Goal: Task Accomplishment & Management: Manage account settings

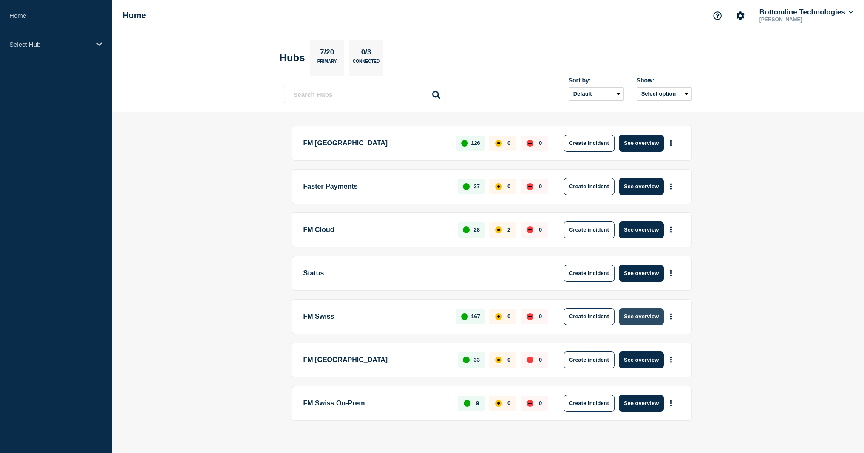
click at [639, 314] on button "See overview" at bounding box center [641, 316] width 45 height 17
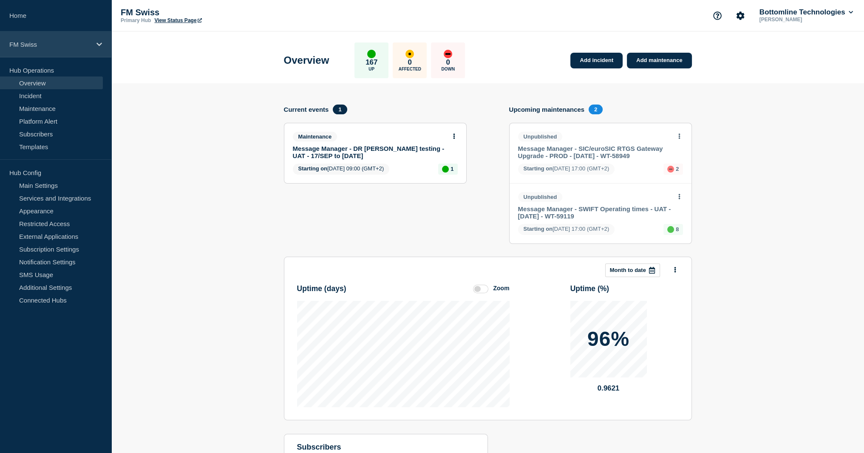
click at [76, 54] on div "FM Swiss" at bounding box center [55, 44] width 111 height 26
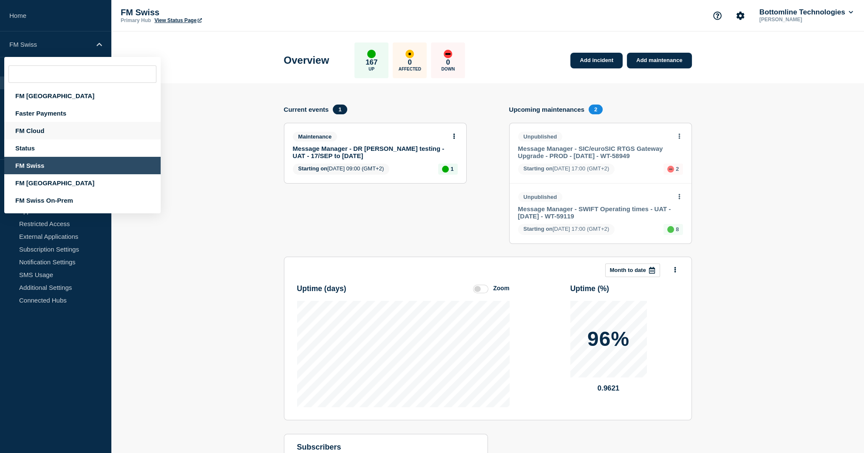
click at [63, 136] on div "FM Cloud" at bounding box center [82, 130] width 156 height 17
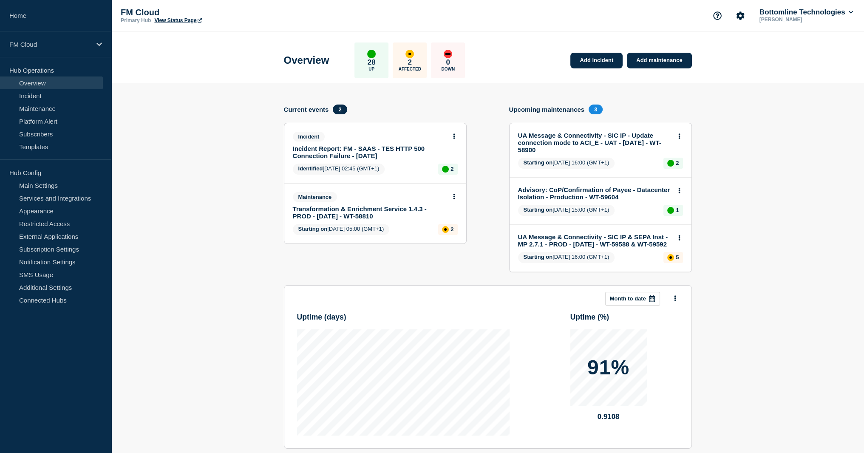
click at [373, 218] on link "Transformation & Enrichment Service 1.4.3 - PROD - [DATE] - WT-58810" at bounding box center [369, 212] width 153 height 14
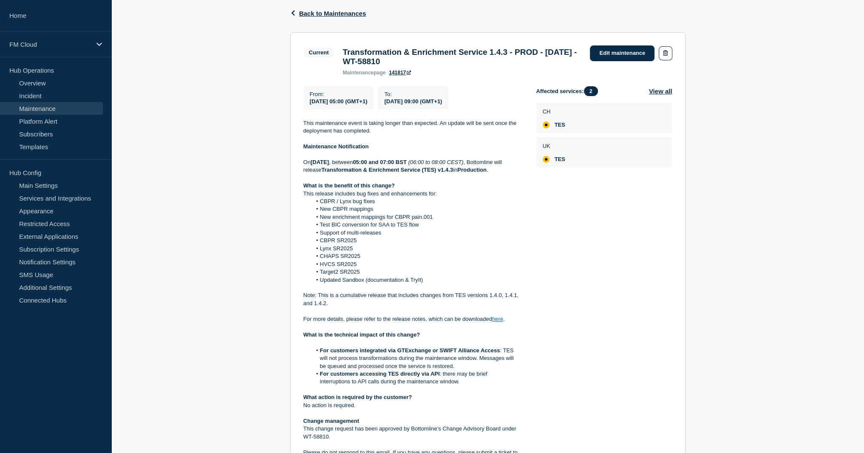
scroll to position [85, 0]
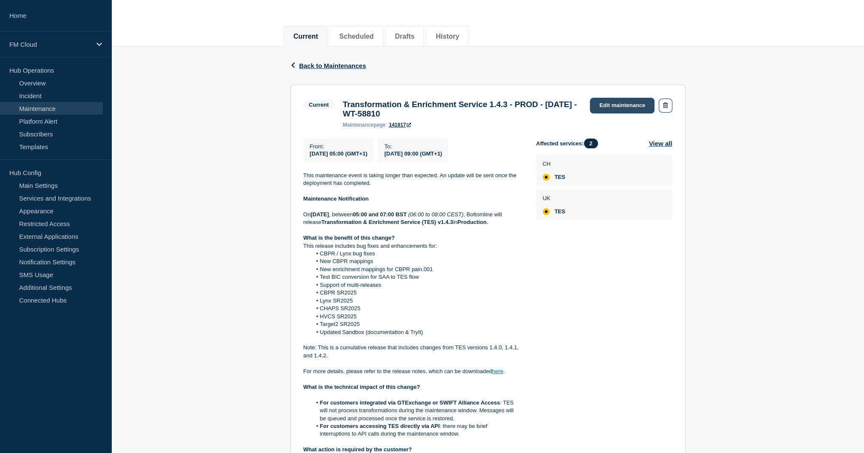
click at [622, 106] on link "Edit maintenance" at bounding box center [622, 106] width 65 height 16
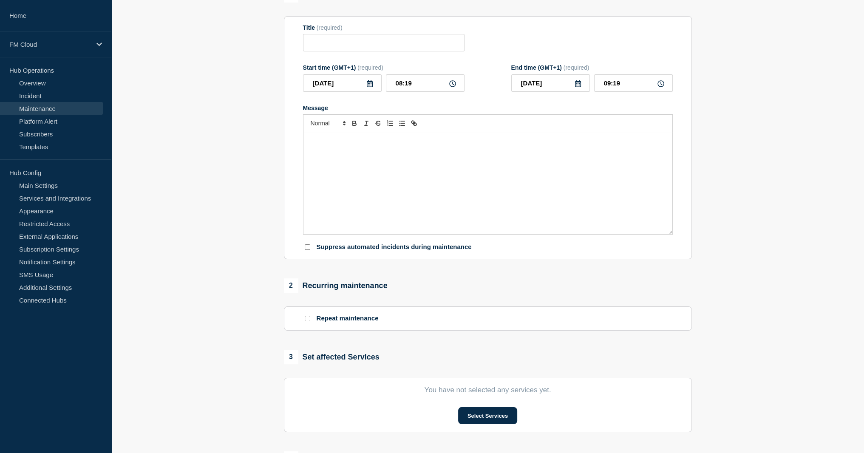
type input "Transformation & Enrichment Service 1.4.3 - PROD - [DATE] - WT-58810"
type input "05:00"
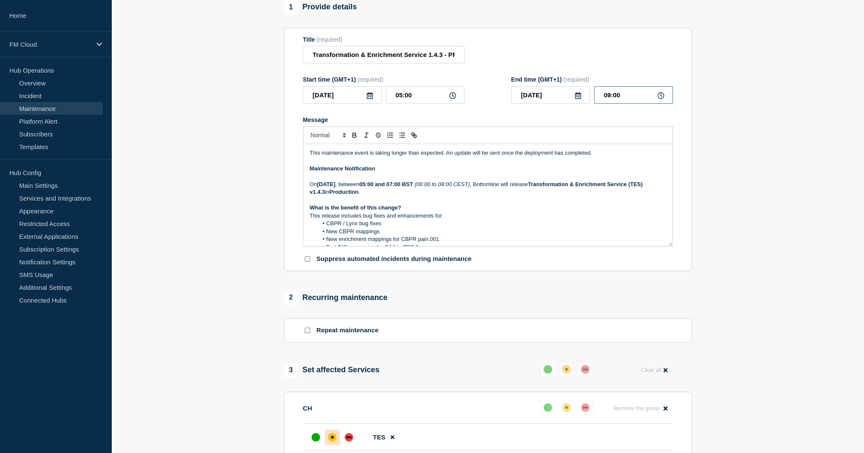
click at [613, 104] on input "09:00" at bounding box center [633, 94] width 79 height 17
type input "09:18"
click at [355, 181] on p "Message" at bounding box center [488, 177] width 356 height 8
click at [356, 172] on strong "Maintenance Notification" at bounding box center [342, 168] width 65 height 6
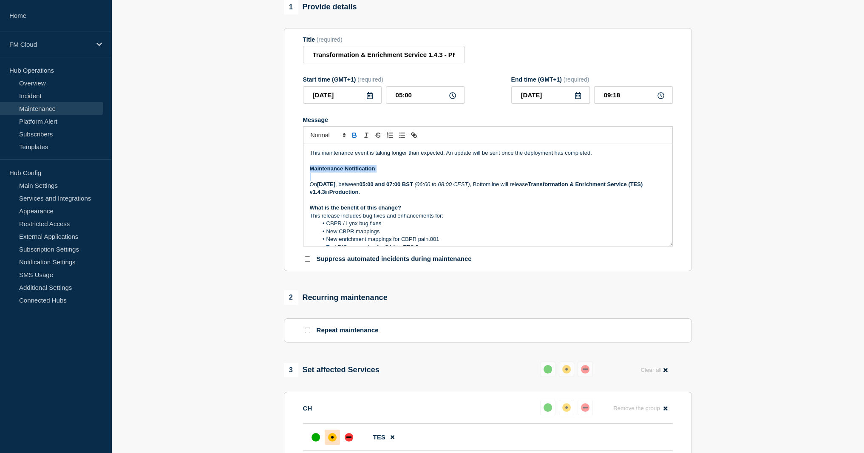
click at [356, 172] on strong "Maintenance Notification" at bounding box center [342, 168] width 65 height 6
copy strong "Maintenance Notification"
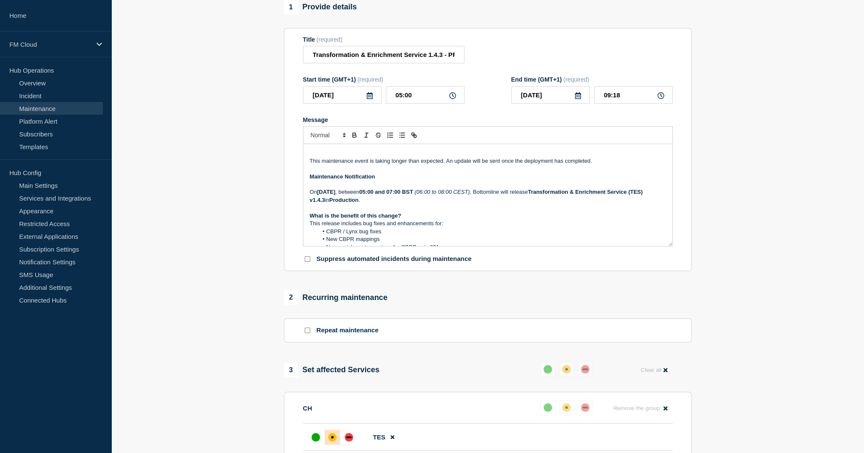
paste div "Message"
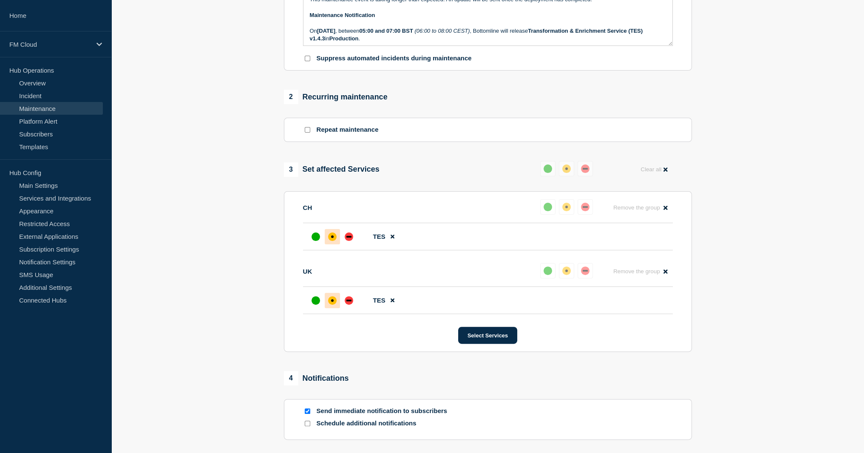
scroll to position [291, 0]
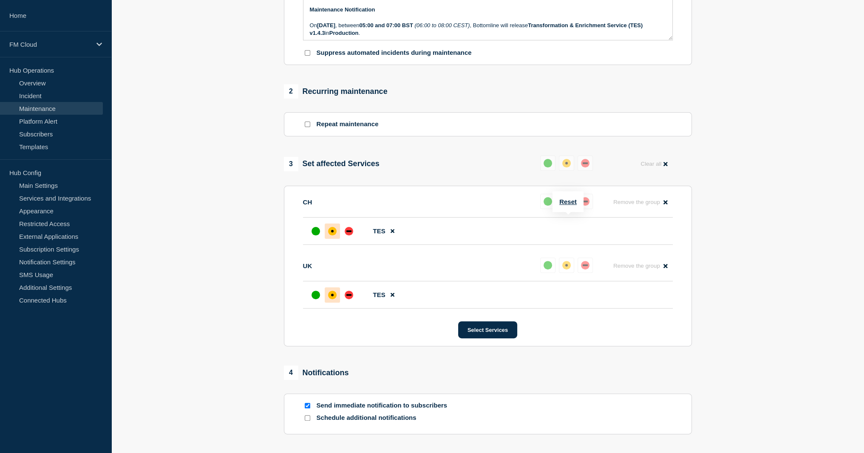
click at [564, 205] on div "Reset" at bounding box center [567, 201] width 31 height 21
click at [566, 195] on div "Reset" at bounding box center [567, 201] width 31 height 21
click at [563, 204] on button "Reset" at bounding box center [567, 201] width 17 height 7
click at [547, 206] on div "up" at bounding box center [551, 201] width 8 height 8
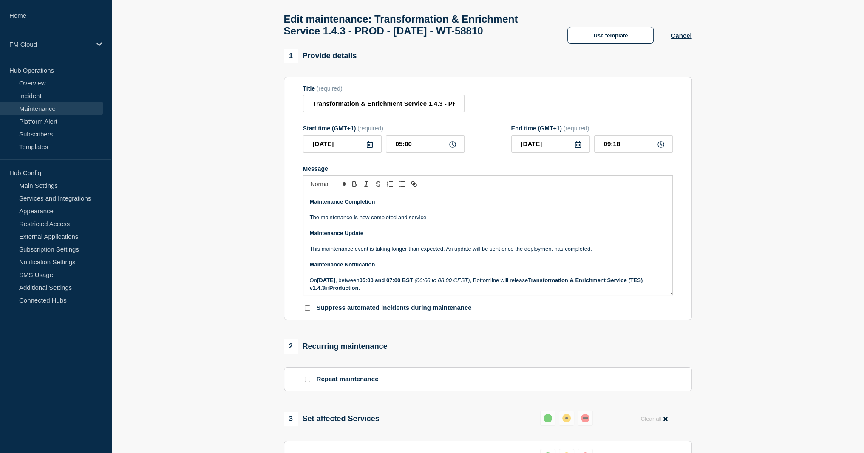
scroll to position [334, 0]
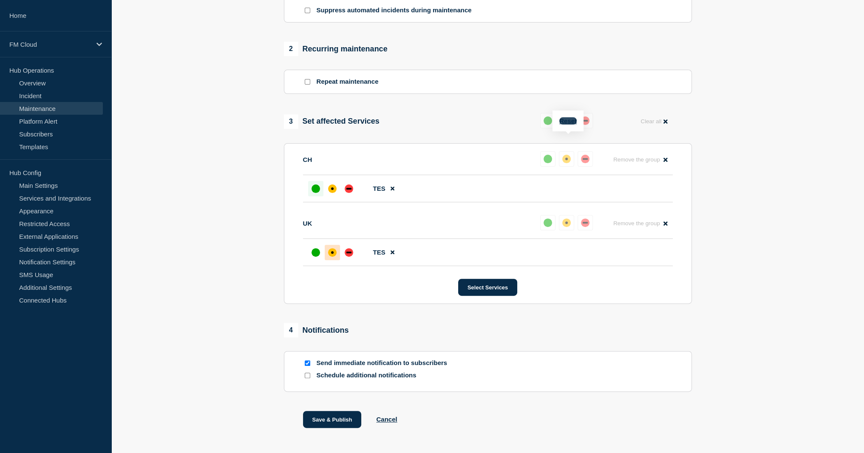
click at [567, 119] on button "Reset" at bounding box center [567, 120] width 17 height 7
click at [547, 125] on div "up" at bounding box center [551, 120] width 8 height 8
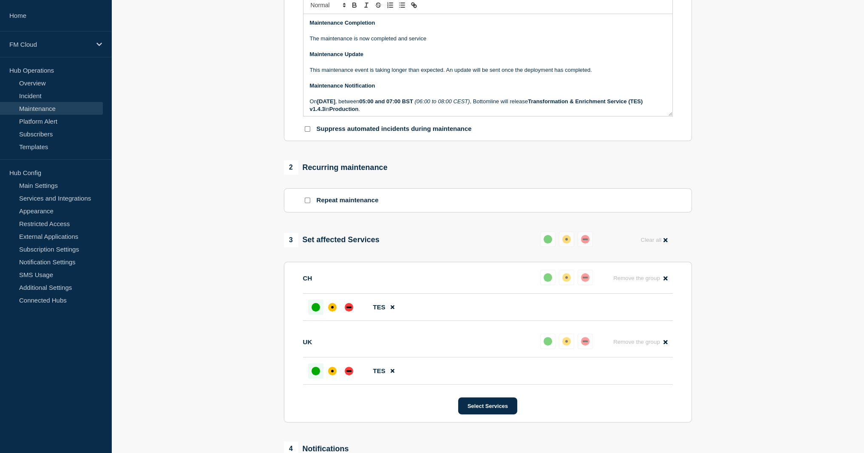
scroll to position [121, 0]
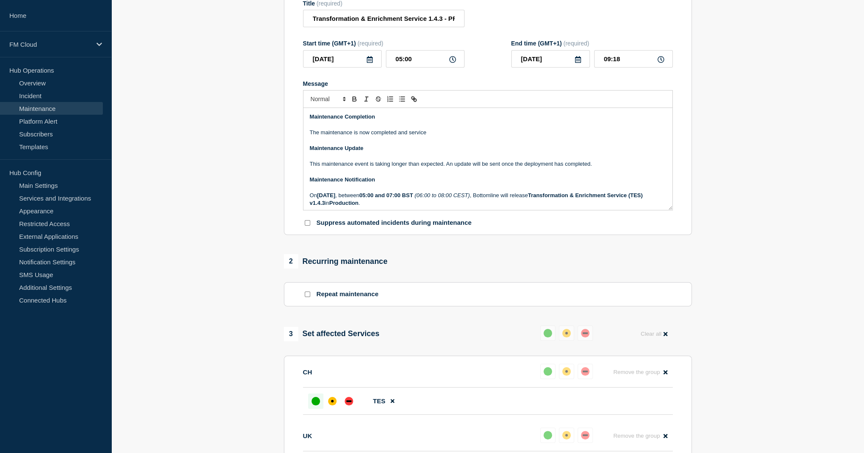
click at [424, 136] on p "The maintenance is now completed and service" at bounding box center [488, 133] width 356 height 8
drag, startPoint x: 424, startPoint y: 151, endPoint x: 395, endPoint y: 153, distance: 29.8
click at [395, 136] on p "The maintenance is now completed and service" at bounding box center [488, 133] width 356 height 8
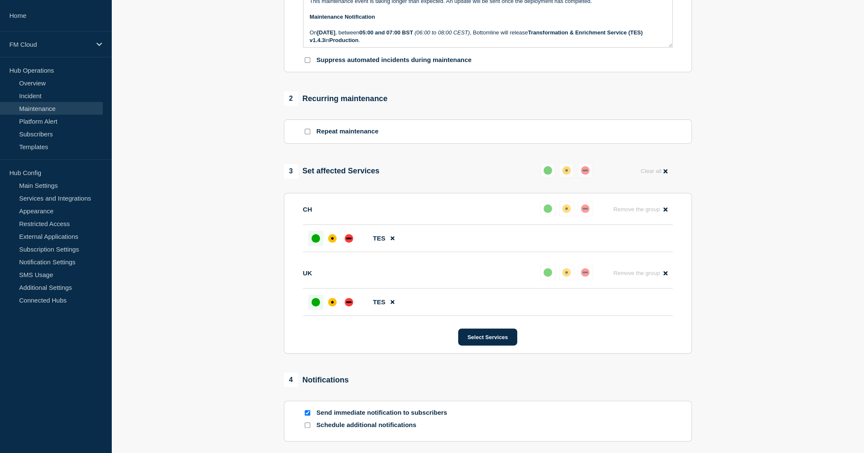
scroll to position [386, 0]
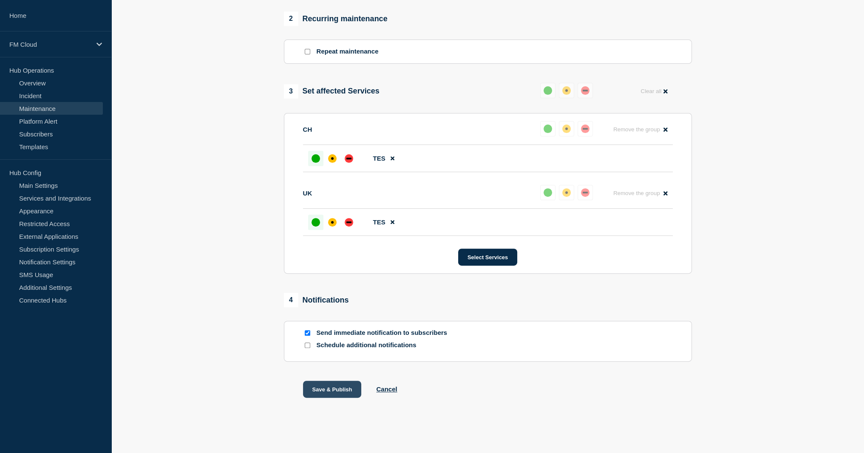
click at [328, 385] on button "Save & Publish" at bounding box center [332, 389] width 59 height 17
